Goal: Answer question/provide support

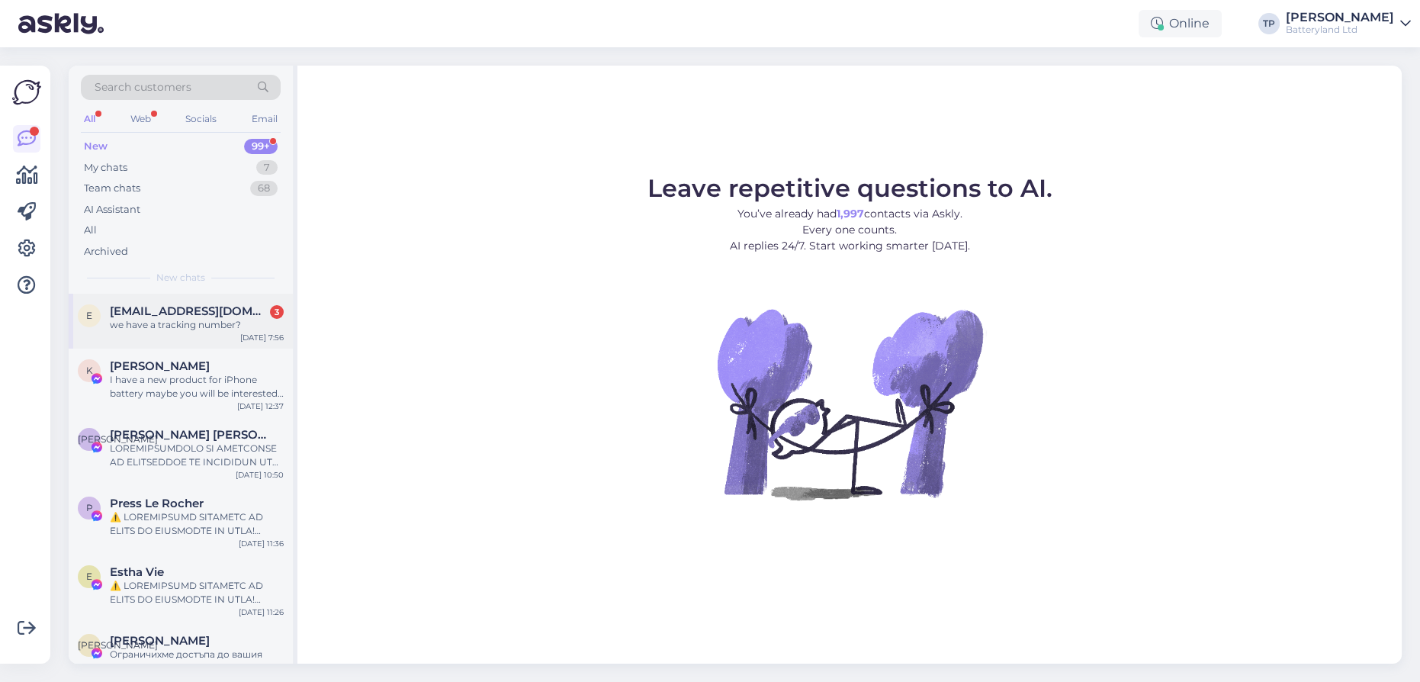
click at [223, 303] on div "e [EMAIL_ADDRESS][DOMAIN_NAME] 3 we have a tracking number? [DATE] 7:56" at bounding box center [181, 321] width 224 height 55
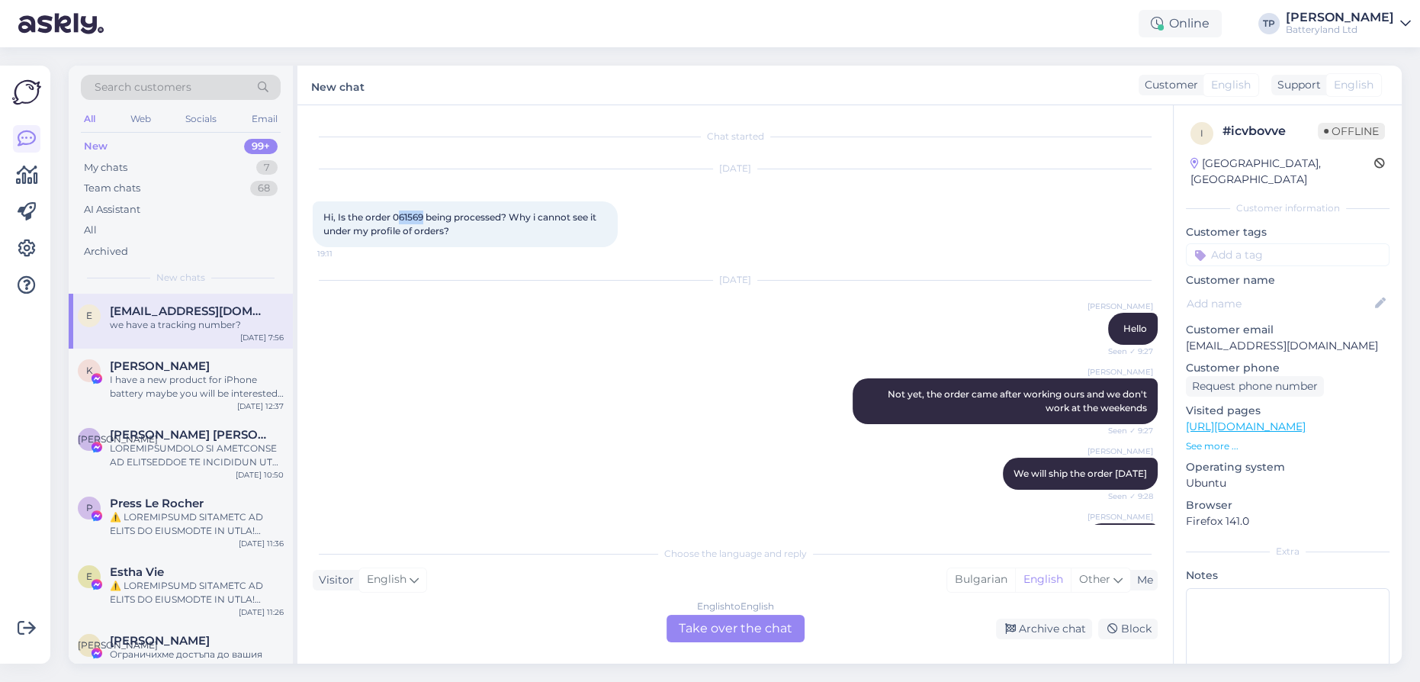
drag, startPoint x: 399, startPoint y: 217, endPoint x: 425, endPoint y: 215, distance: 26.0
click at [425, 215] on span "Hi, Is the order 061569 being processed? Why i cannot see it under my profile o…" at bounding box center [460, 223] width 275 height 25
copy span "61569"
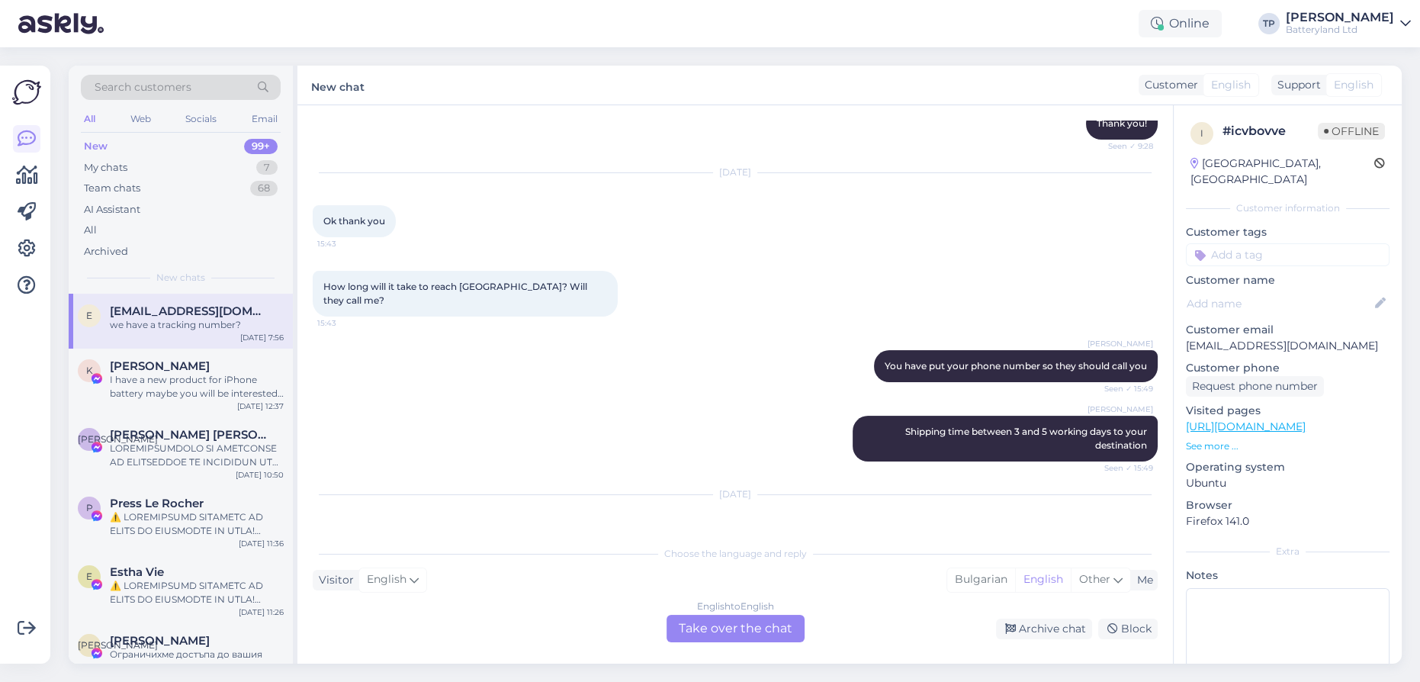
scroll to position [585, 0]
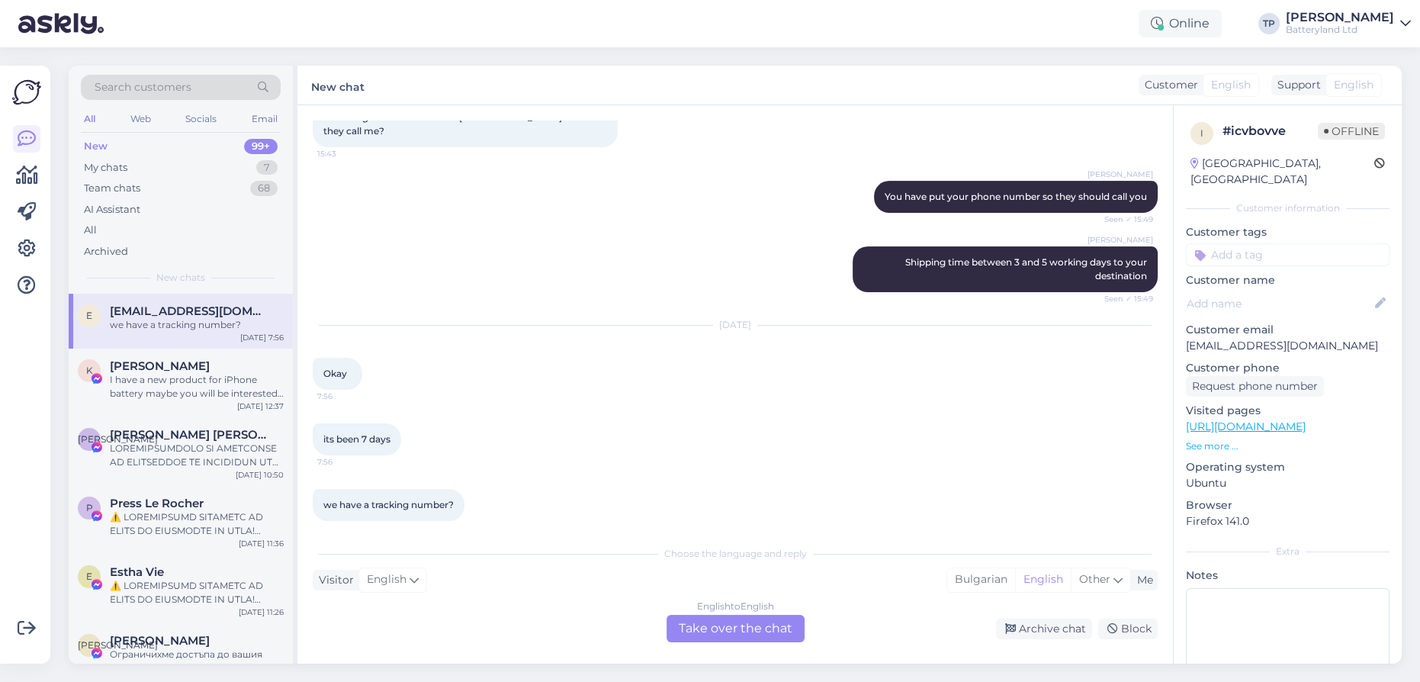
click at [721, 628] on div "English to English Take over the chat" at bounding box center [735, 628] width 138 height 27
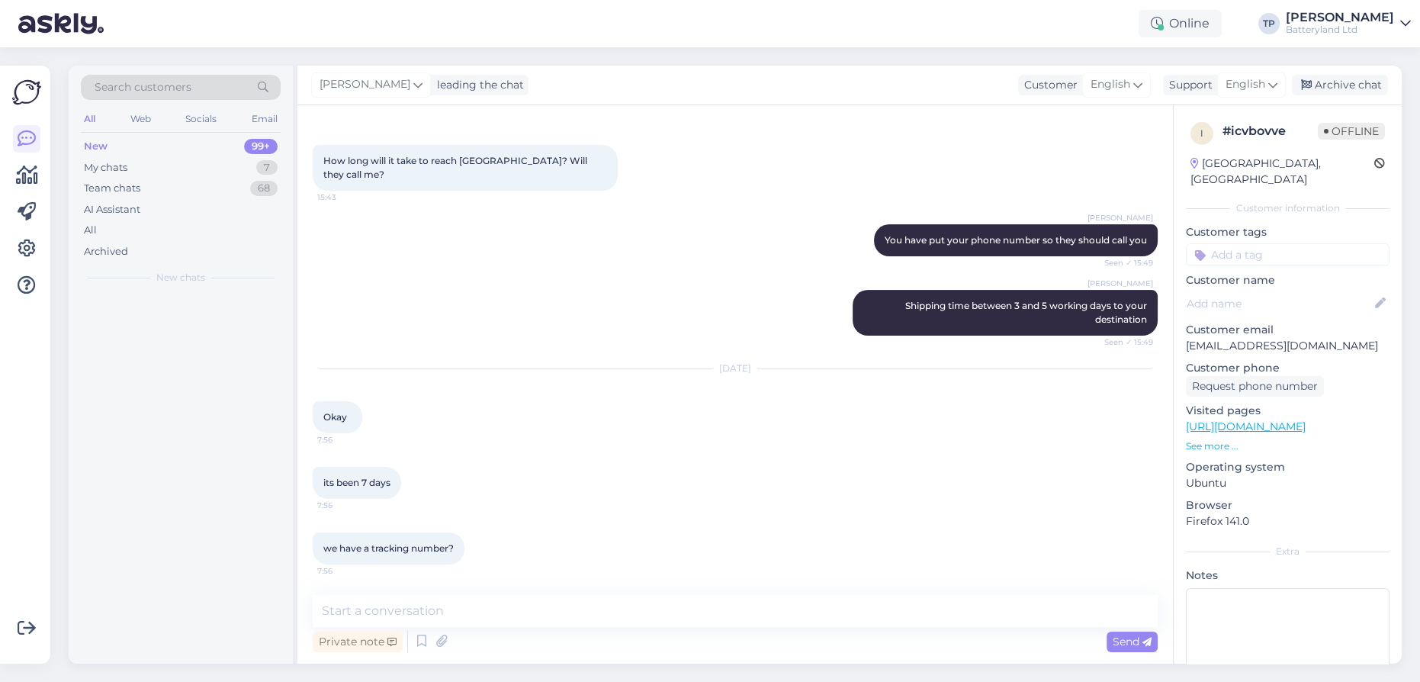
scroll to position [528, 0]
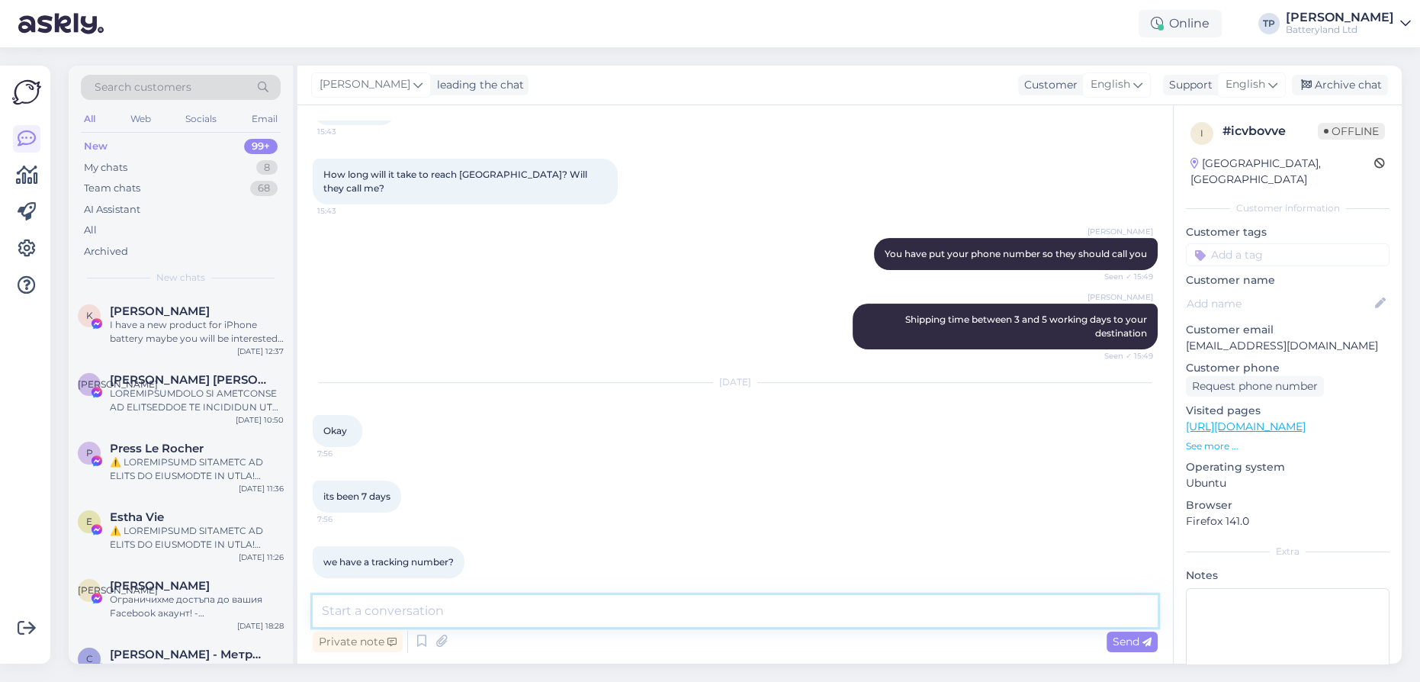
click at [449, 614] on textarea at bounding box center [735, 611] width 845 height 32
type textarea "Hello"
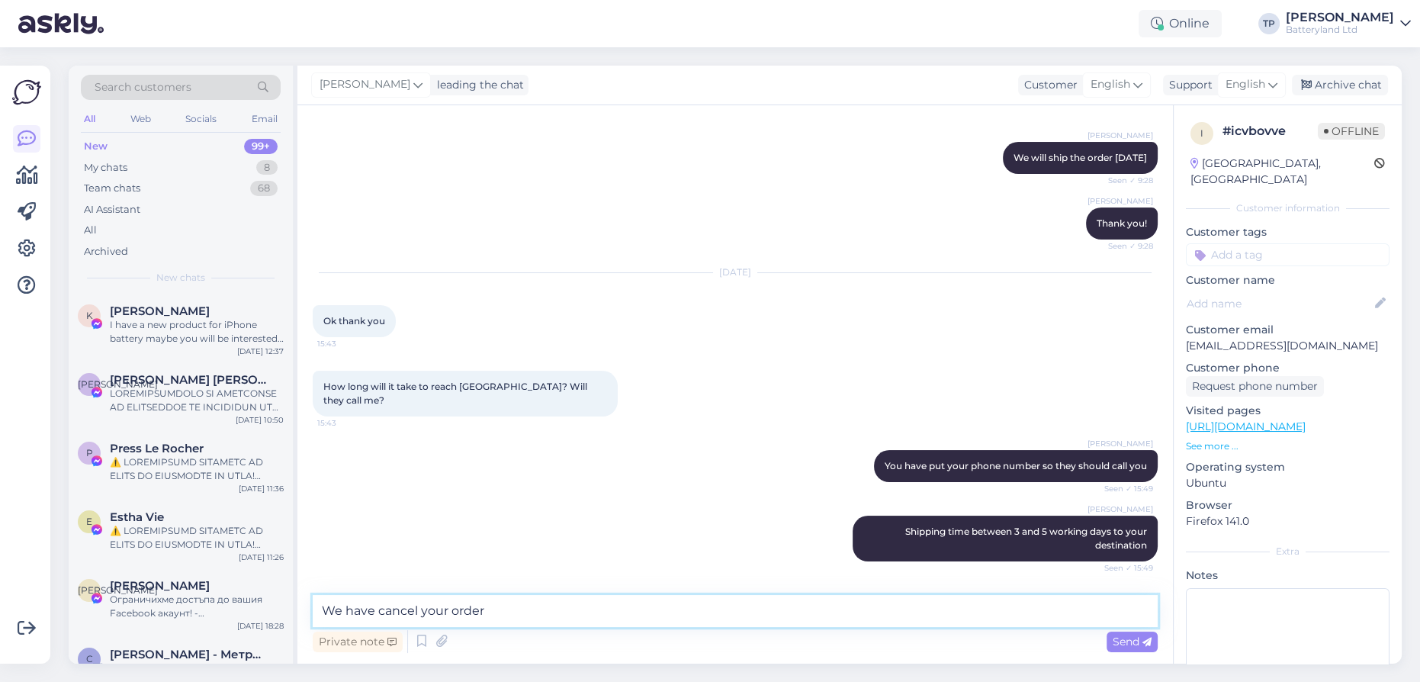
scroll to position [593, 0]
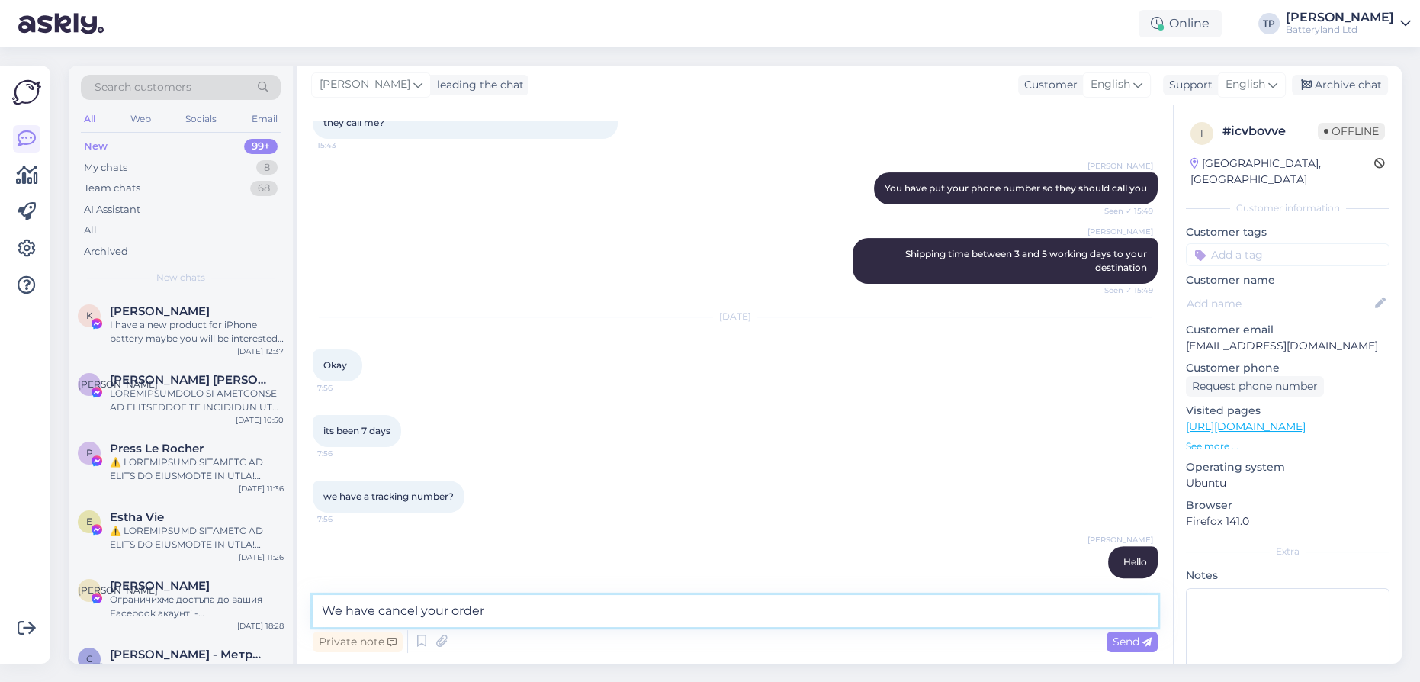
drag, startPoint x: 373, startPoint y: 600, endPoint x: 291, endPoint y: 595, distance: 81.8
click at [291, 595] on div "Search customers All Web Socials Email New 99+ My chats 8 Team chats 68 AI Assi…" at bounding box center [735, 365] width 1333 height 598
type textarea "Can you tell us your order number please?"
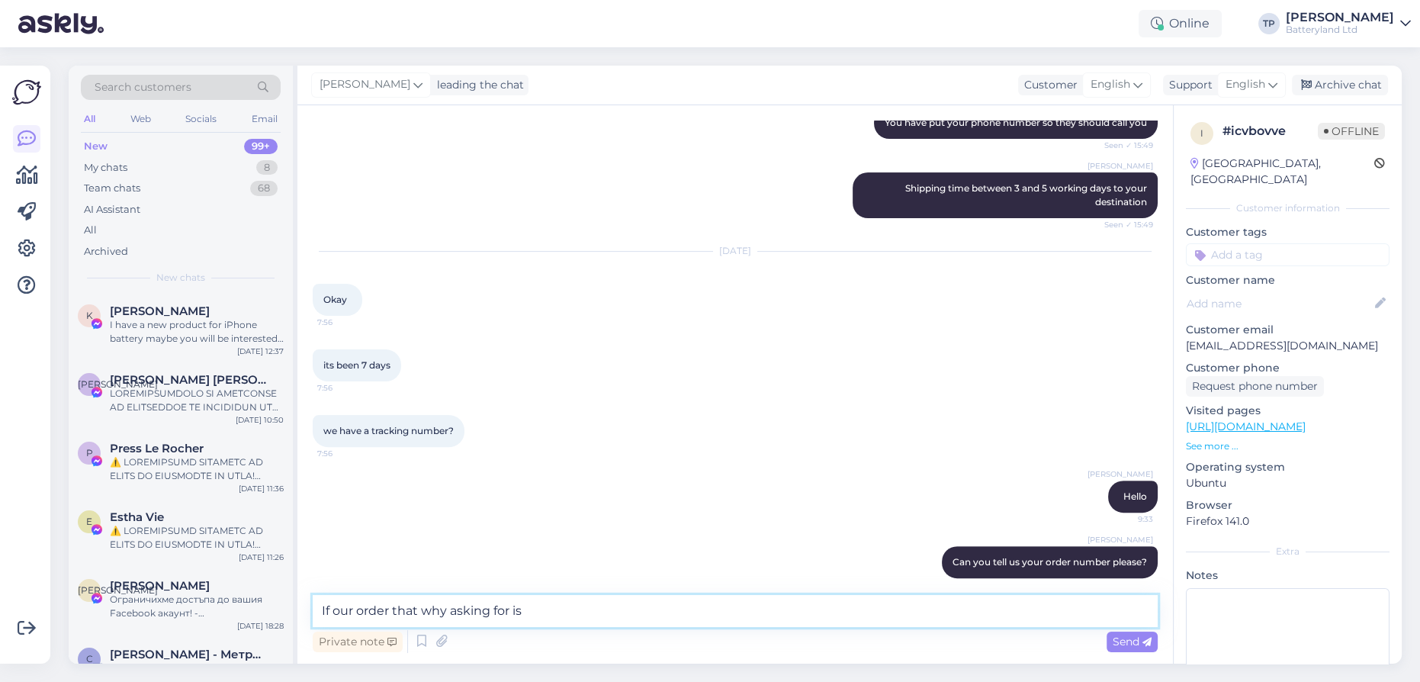
paste textarea "61569"
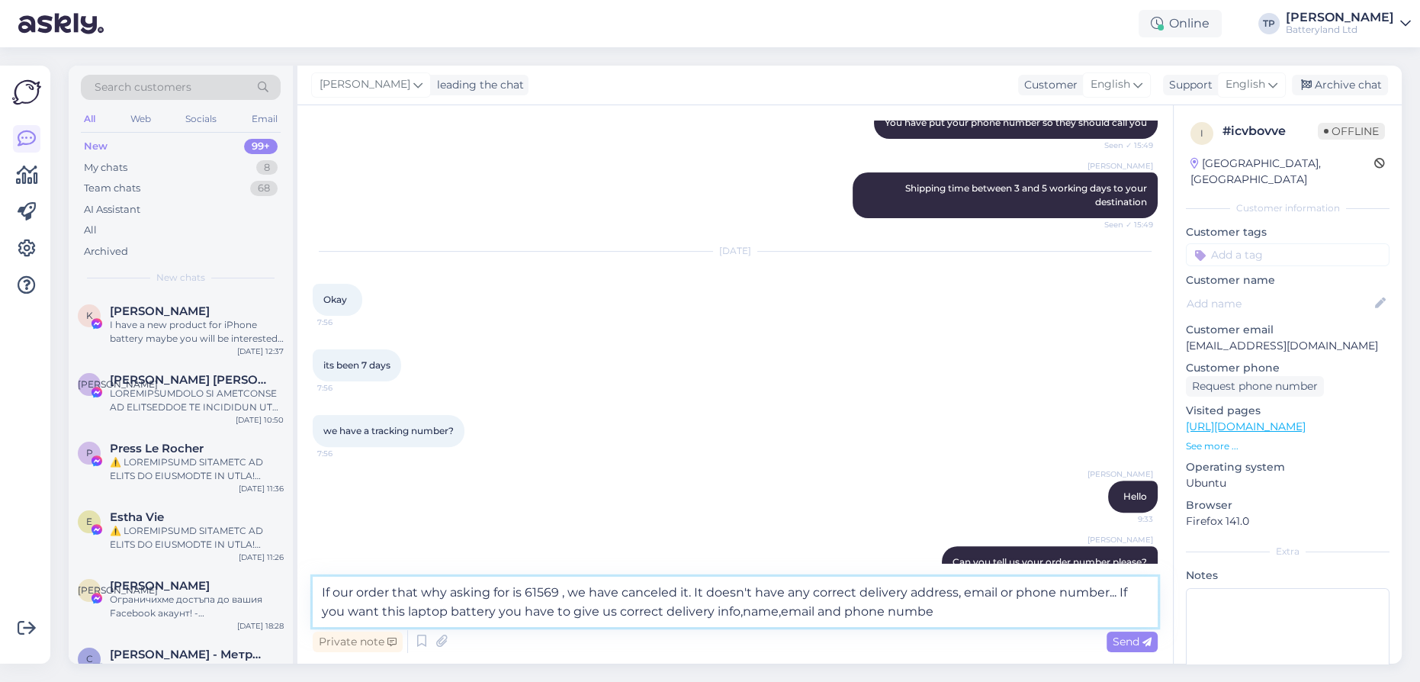
type textarea "If our order that why asking for is 61569 , we have canceled it. It doesn't hav…"
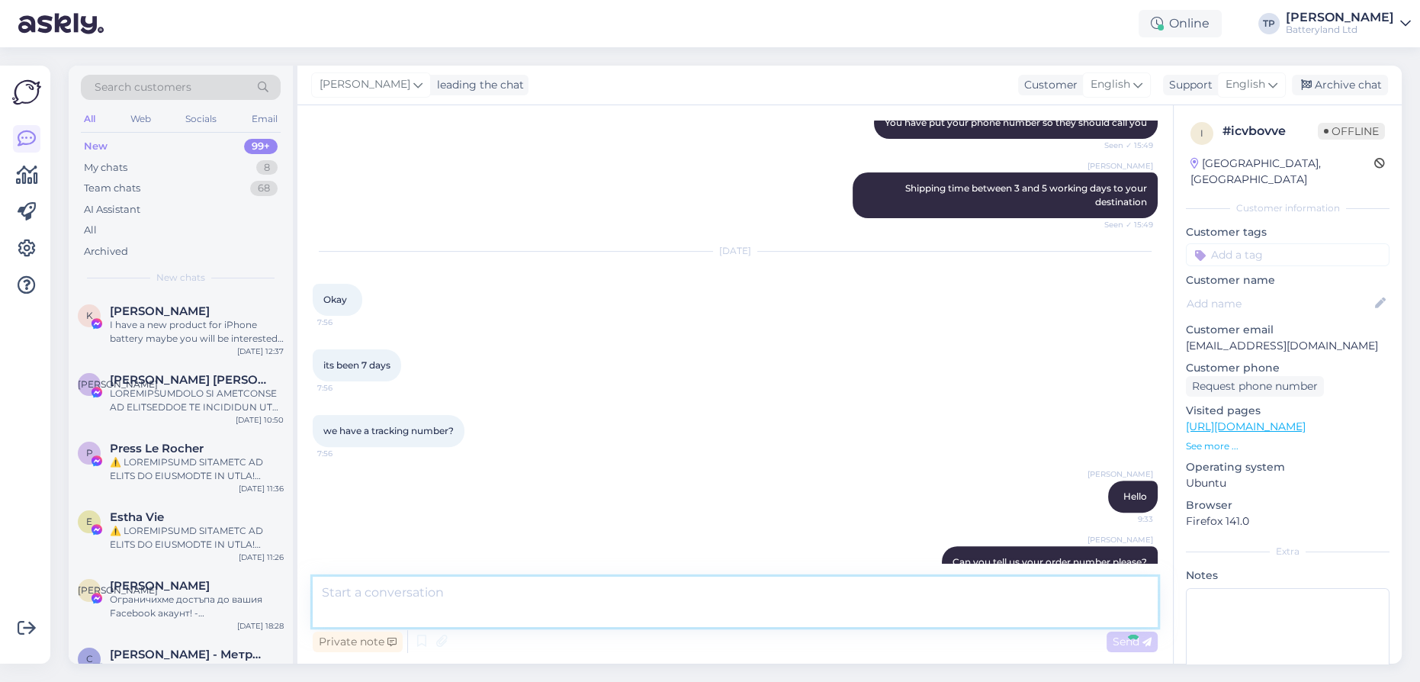
scroll to position [765, 0]
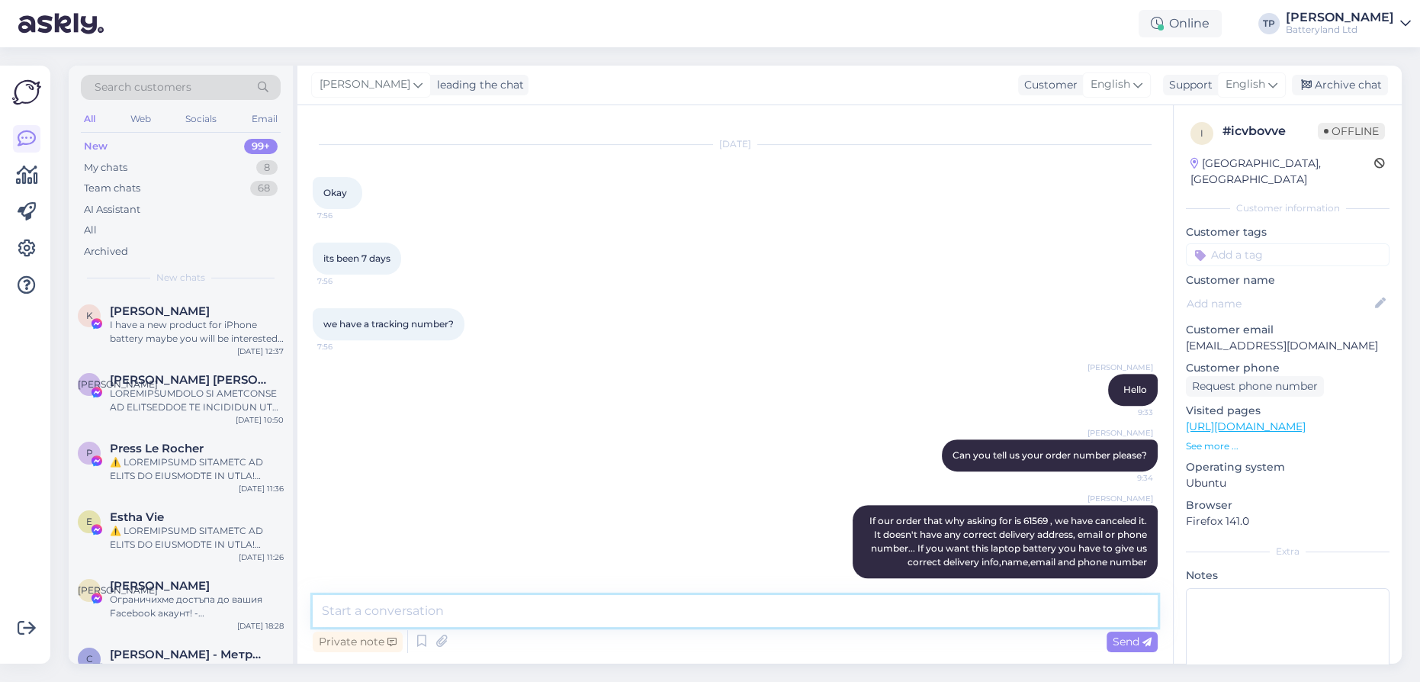
paste textarea "XI-BS-0004"
type textarea "X"
paste textarea "[URL][DOMAIN_NAME]"
type textarea "[URL][DOMAIN_NAME]"
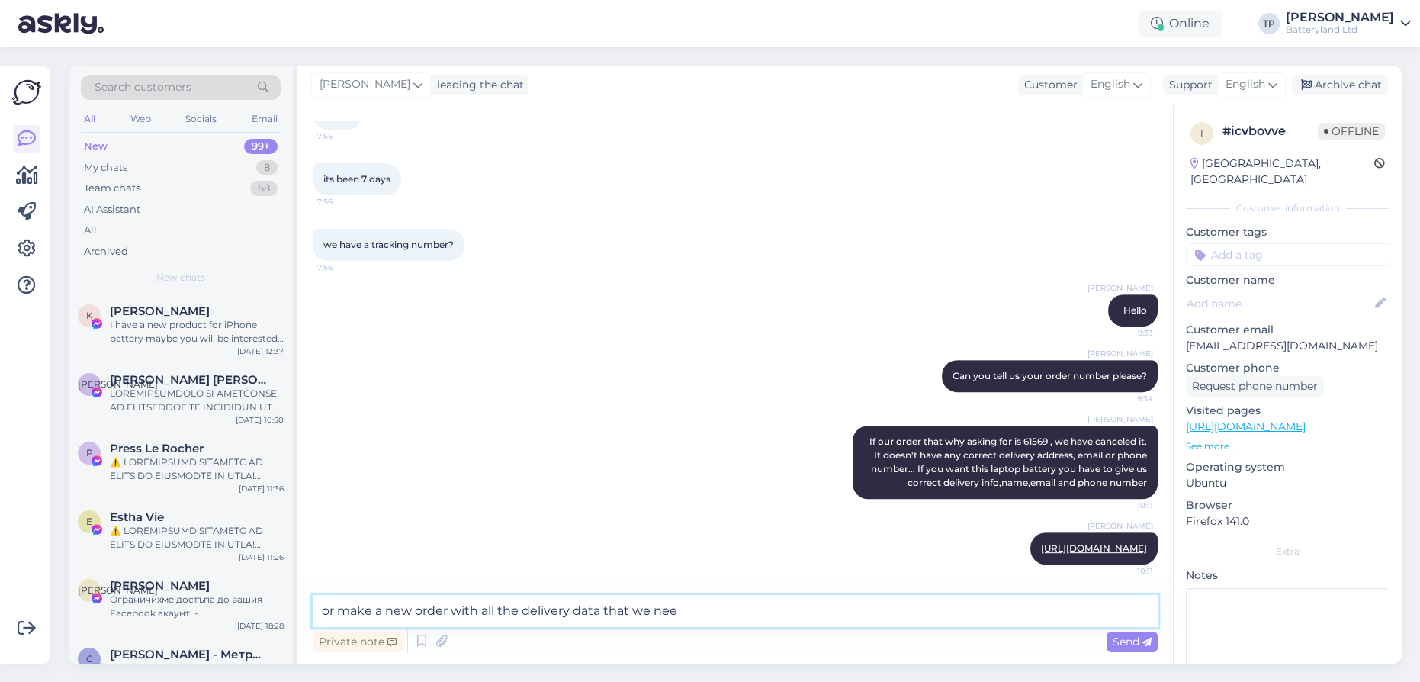
type textarea "or make a new order with all the delivery data that we need"
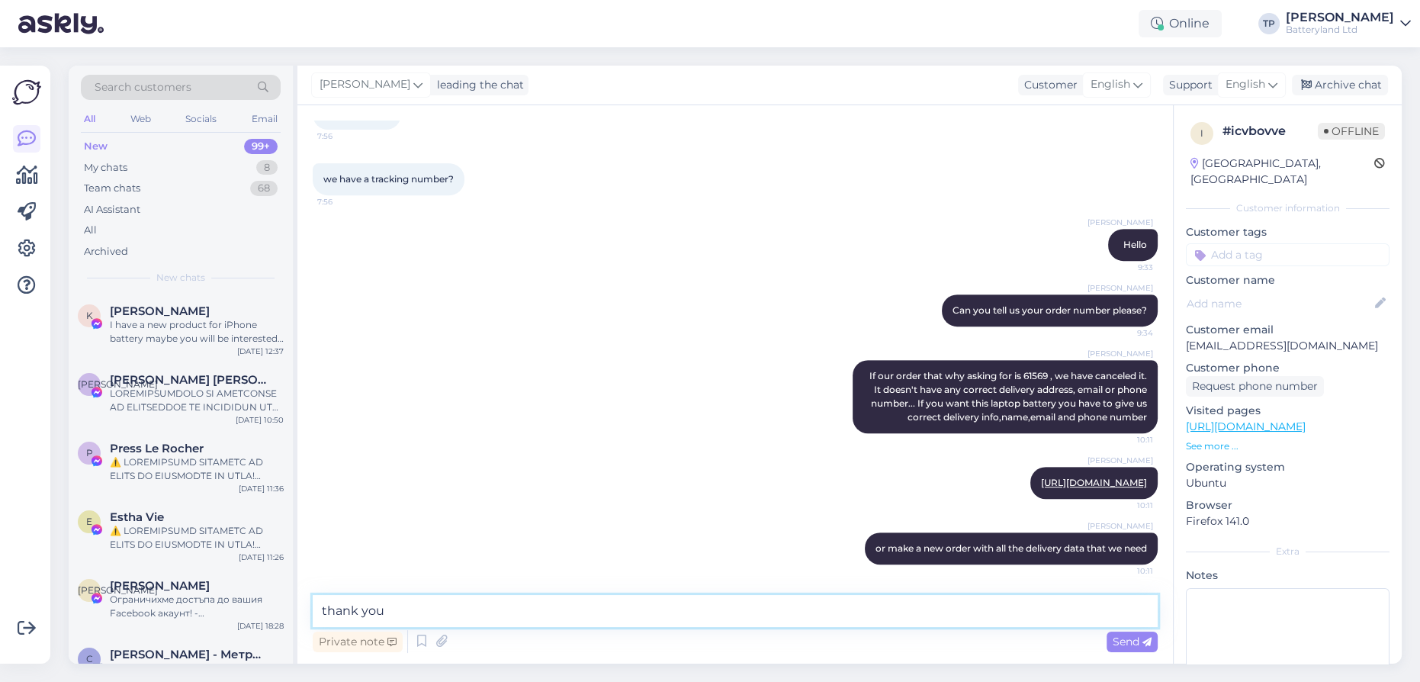
type textarea "thank you!"
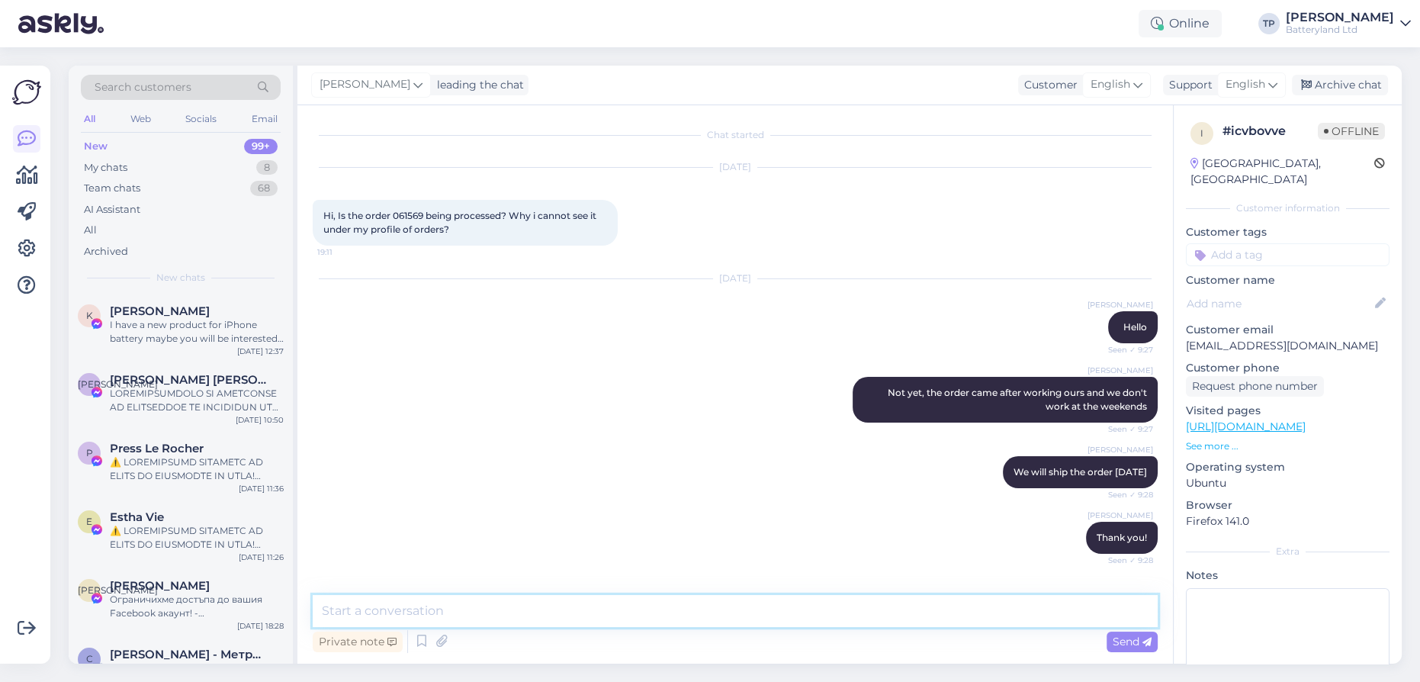
scroll to position [0, 0]
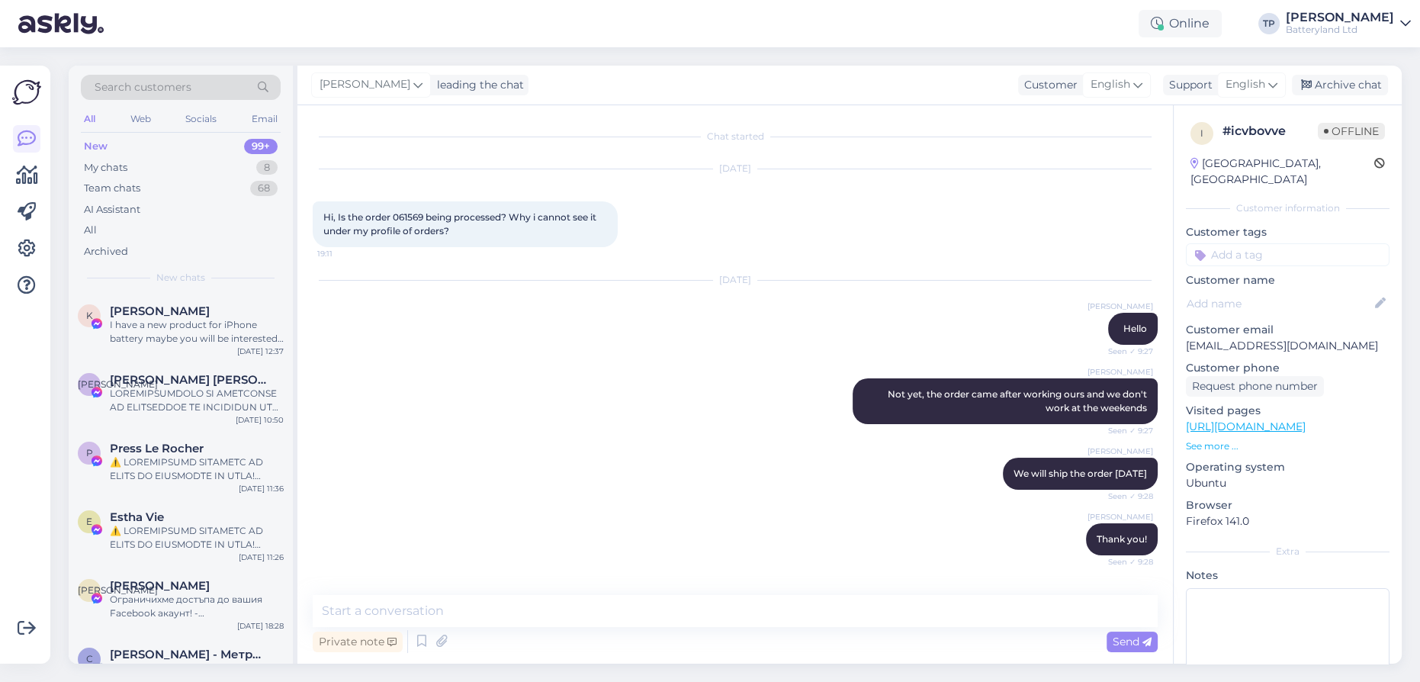
click at [1295, 338] on p "[EMAIL_ADDRESS][DOMAIN_NAME]" at bounding box center [1288, 346] width 204 height 16
drag, startPoint x: 1334, startPoint y: 329, endPoint x: 1177, endPoint y: 330, distance: 157.1
click at [1177, 330] on div "i # icvbovve Offline [GEOGRAPHIC_DATA], [GEOGRAPHIC_DATA] Customer information …" at bounding box center [1287, 426] width 228 height 643
copy p "[EMAIL_ADDRESS][DOMAIN_NAME]"
